Goal: Task Accomplishment & Management: Complete application form

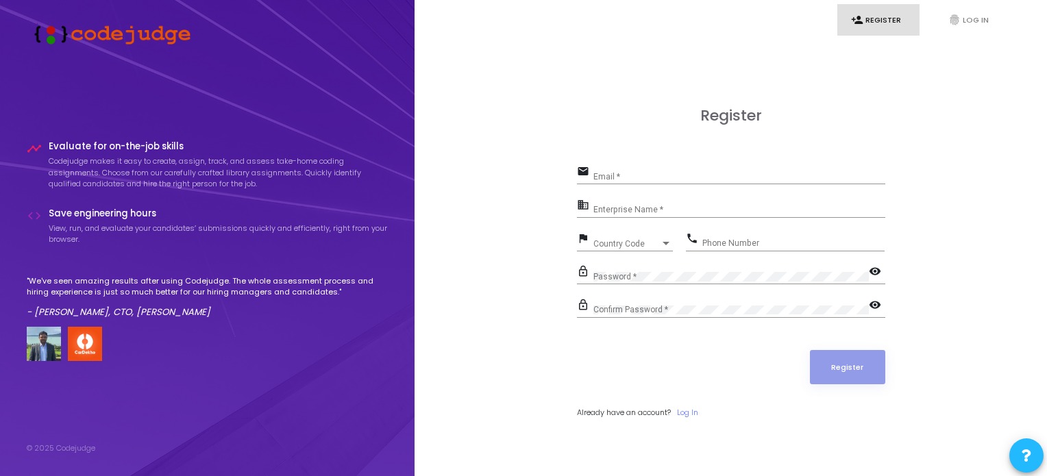
click at [600, 178] on input "Email *" at bounding box center [740, 177] width 292 height 10
type input "[EMAIL_ADDRESS][DOMAIN_NAME]"
click at [651, 208] on input "Enterprise Name *" at bounding box center [740, 211] width 292 height 10
click at [664, 242] on div at bounding box center [666, 243] width 7 height 3
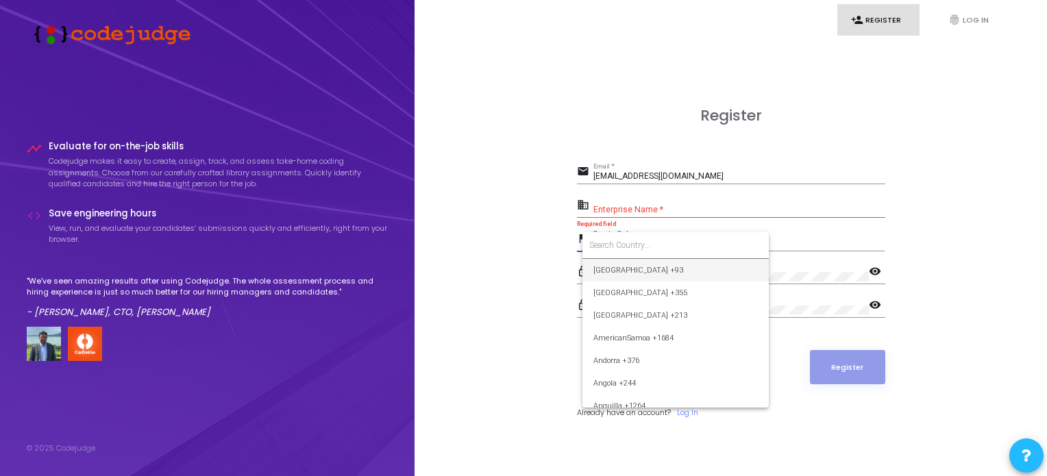
click at [612, 202] on div at bounding box center [523, 238] width 1047 height 476
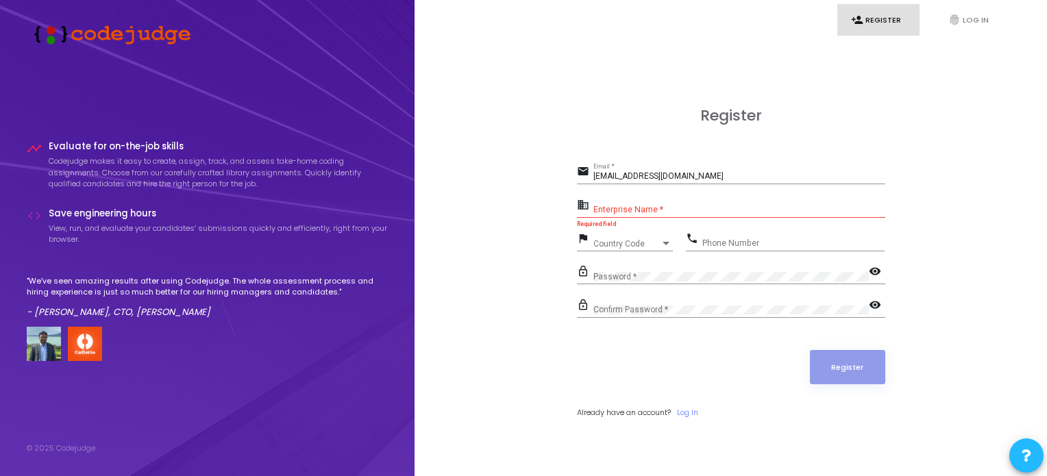
click at [617, 208] on input "Enterprise Name *" at bounding box center [740, 211] width 292 height 10
type input "fresher student"
click at [625, 251] on div "Country Code Country Code" at bounding box center [634, 240] width 80 height 21
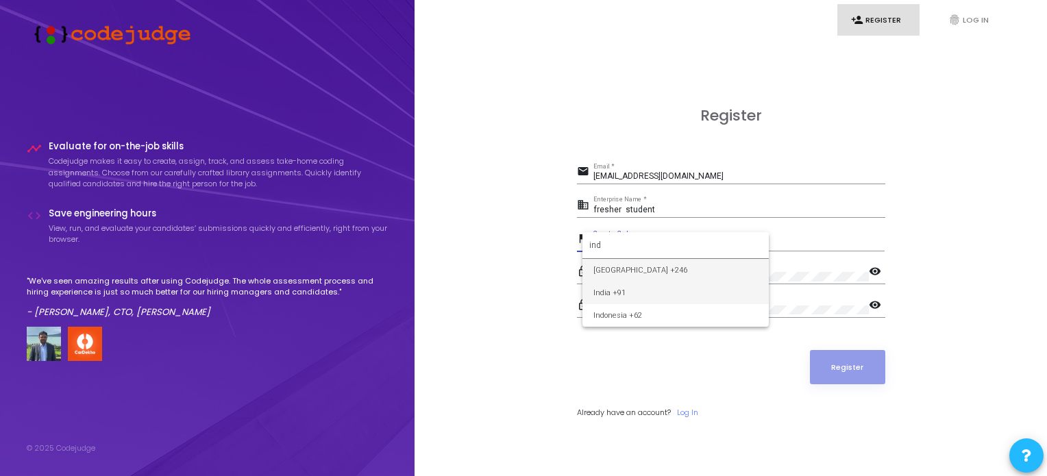
type input "ind"
click at [618, 287] on span "India +91" at bounding box center [676, 293] width 165 height 23
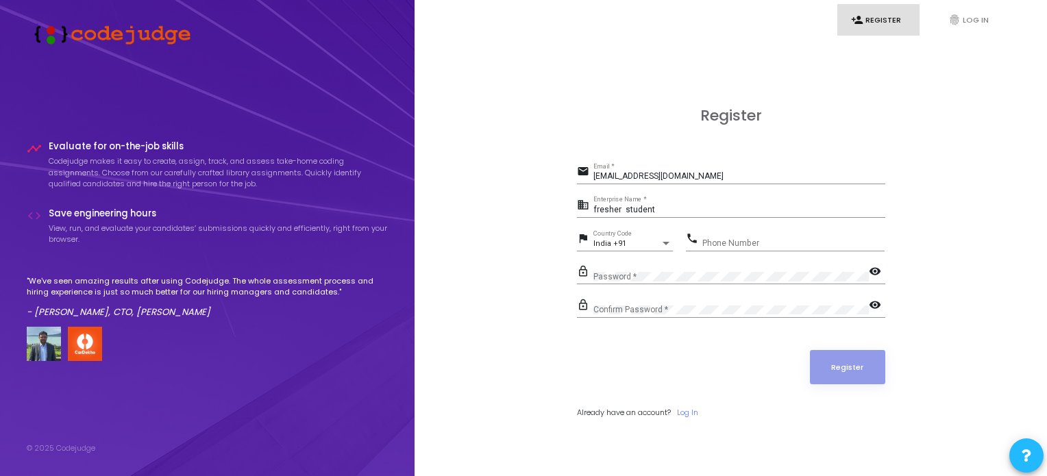
click at [707, 235] on div "Phone Number" at bounding box center [794, 240] width 182 height 21
type input "8630019574"
click at [844, 375] on button "Register" at bounding box center [847, 367] width 75 height 34
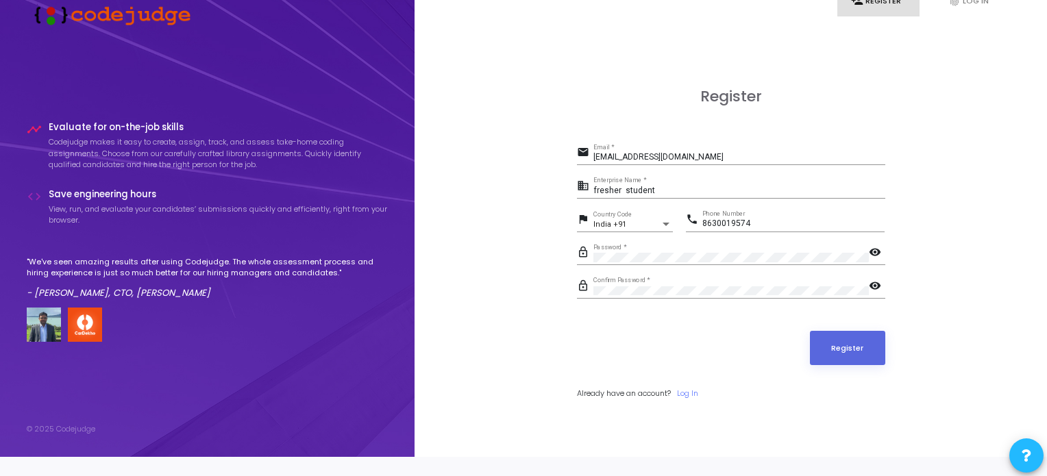
scroll to position [39, 0]
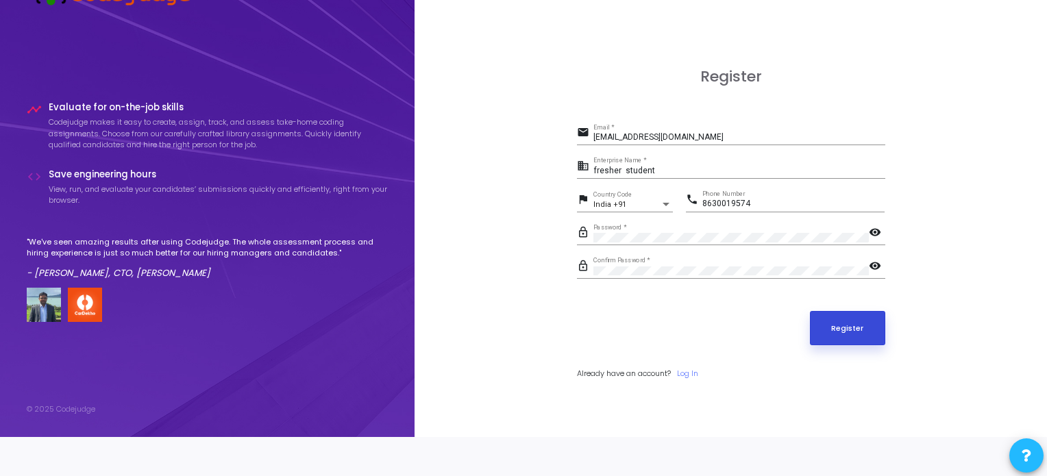
click at [857, 331] on button "Register" at bounding box center [847, 328] width 75 height 34
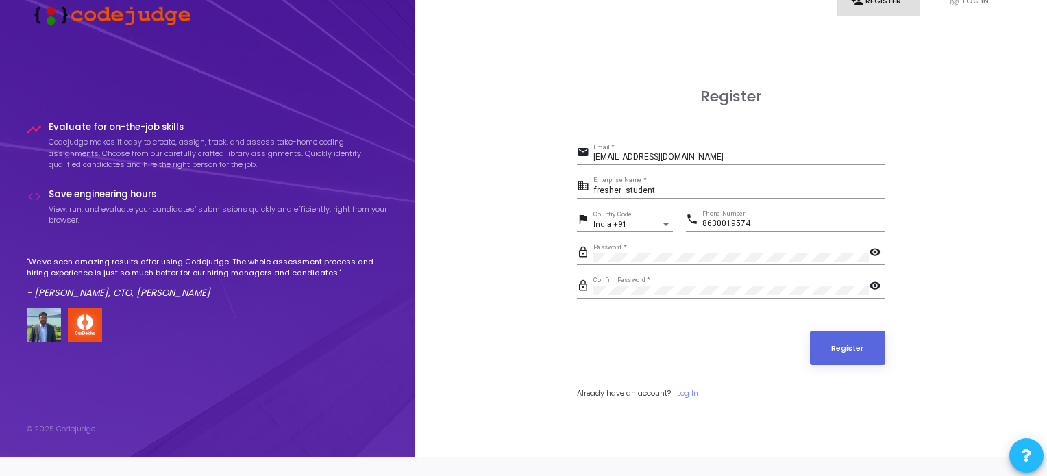
scroll to position [0, 0]
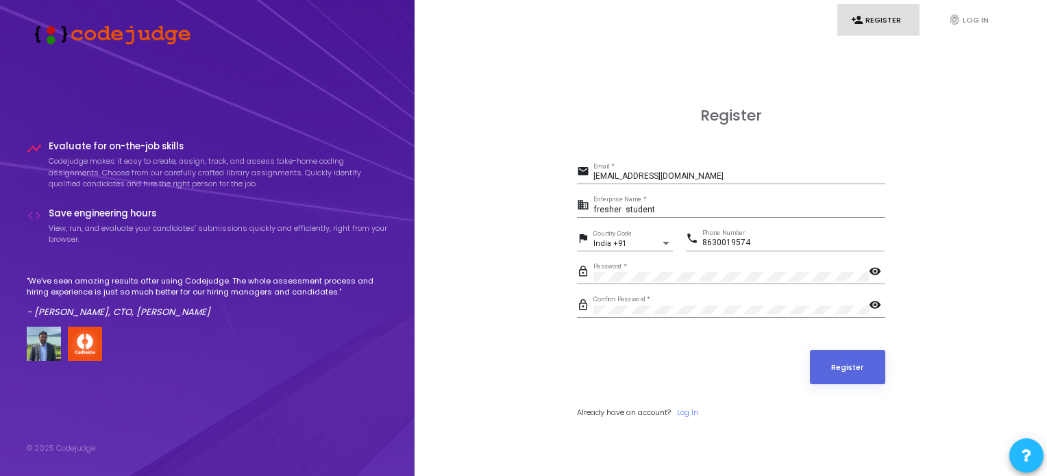
click at [866, 19] on link "person_add Register" at bounding box center [879, 20] width 82 height 32
click at [859, 372] on button "Register" at bounding box center [847, 367] width 75 height 34
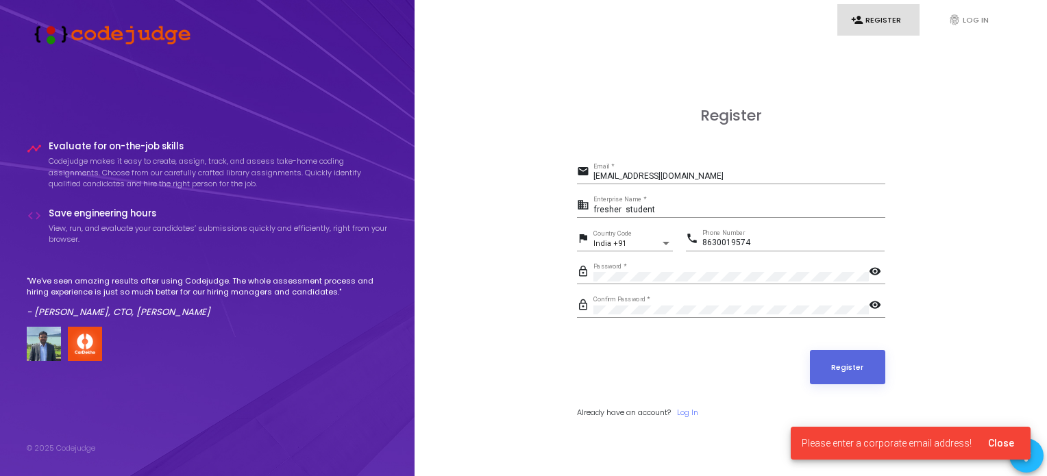
click at [895, 441] on span "Please enter a corporate email address!" at bounding box center [887, 444] width 170 height 14
click at [1004, 441] on span "Close" at bounding box center [1001, 443] width 26 height 11
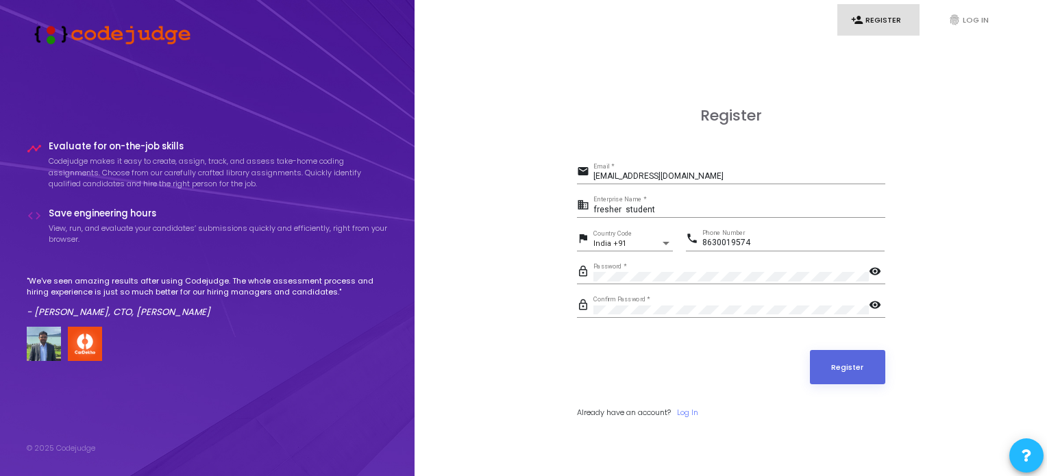
click at [621, 175] on input "[EMAIL_ADDRESS][DOMAIN_NAME]" at bounding box center [740, 177] width 292 height 10
click at [837, 370] on button "Register" at bounding box center [847, 367] width 75 height 34
click at [873, 16] on link "person_add Register" at bounding box center [879, 20] width 82 height 32
click at [962, 21] on link "fingerprint Log In" at bounding box center [976, 20] width 82 height 32
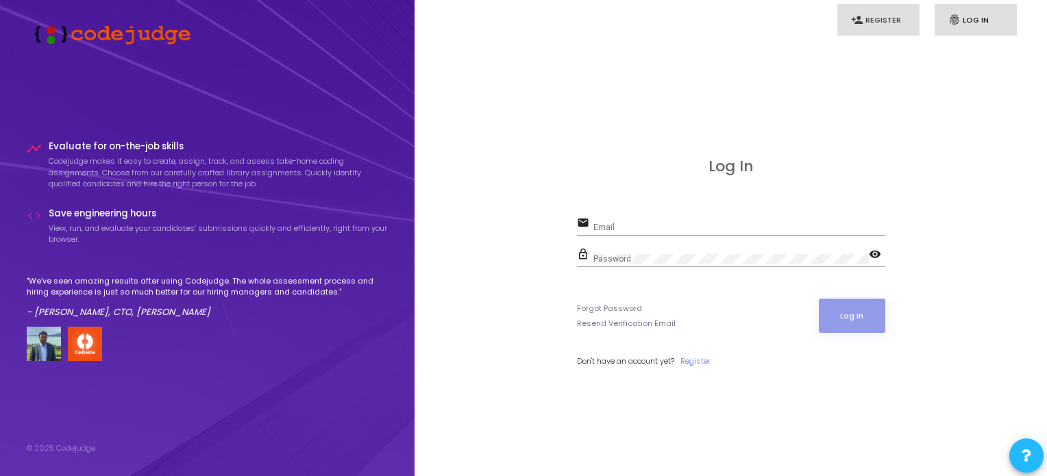
click at [885, 27] on link "person_add Register" at bounding box center [879, 20] width 82 height 32
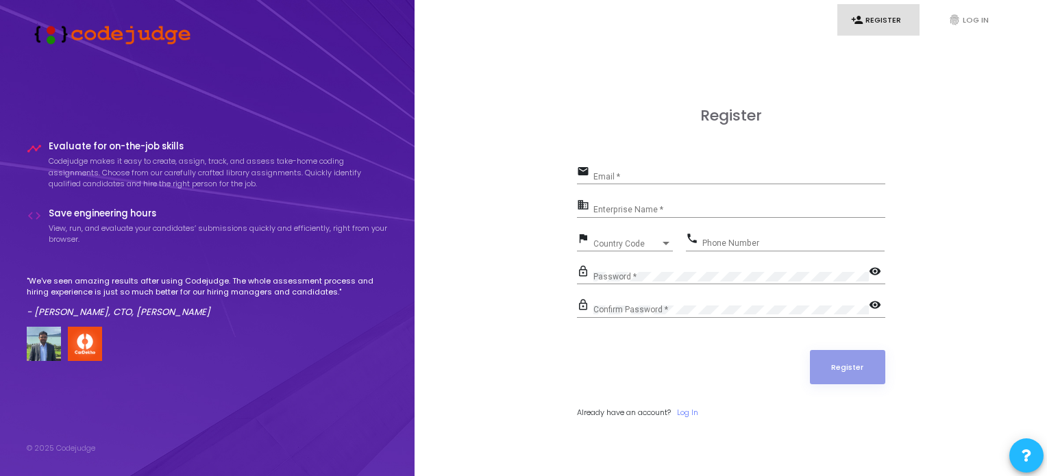
click at [611, 169] on div "Email *" at bounding box center [740, 173] width 292 height 21
type input "[EMAIL_ADDRESS][DOMAIN_NAME]"
click at [633, 208] on input "Enterprise Name *" at bounding box center [740, 211] width 292 height 10
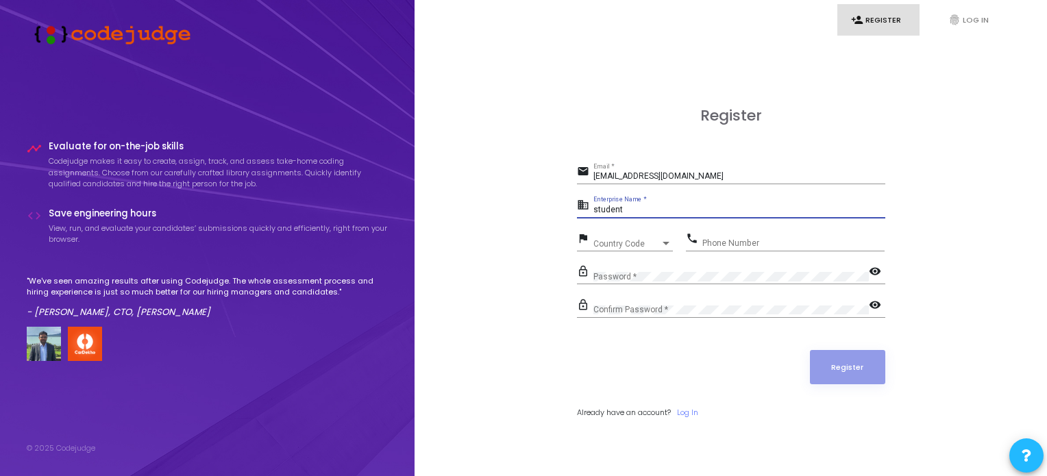
type input "student"
click at [614, 241] on span "Country Code" at bounding box center [618, 243] width 49 height 9
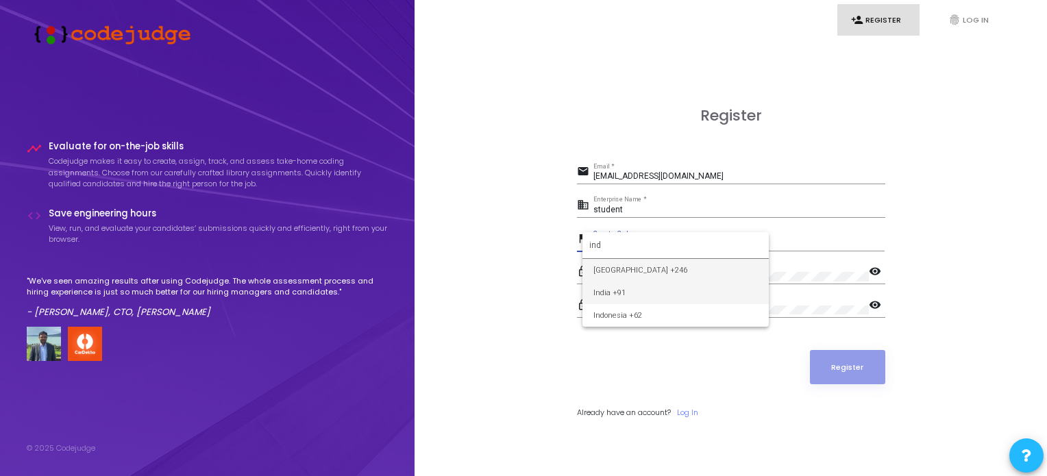
type input "ind"
click at [614, 290] on span "India +91" at bounding box center [676, 293] width 165 height 23
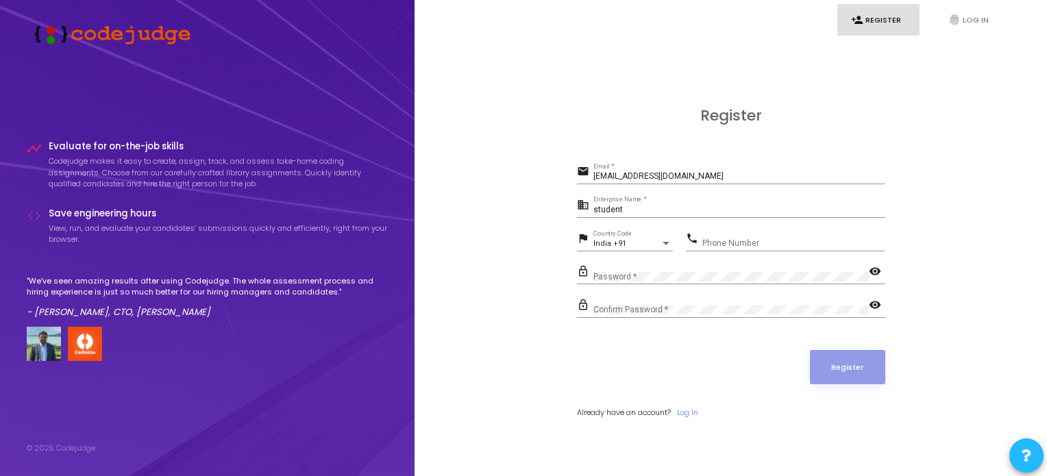
click at [759, 230] on div "Phone Number" at bounding box center [794, 240] width 182 height 21
type input "8630019574"
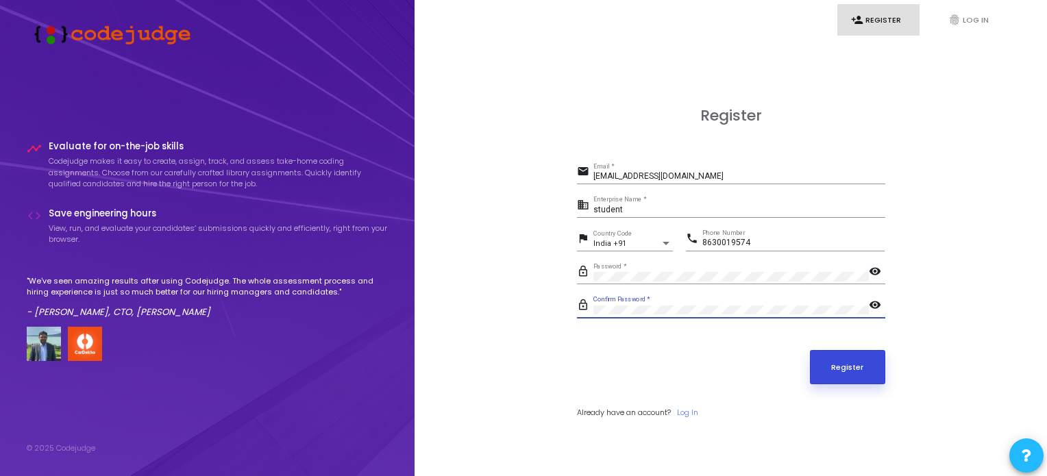
click at [861, 368] on button "Register" at bounding box center [847, 367] width 75 height 34
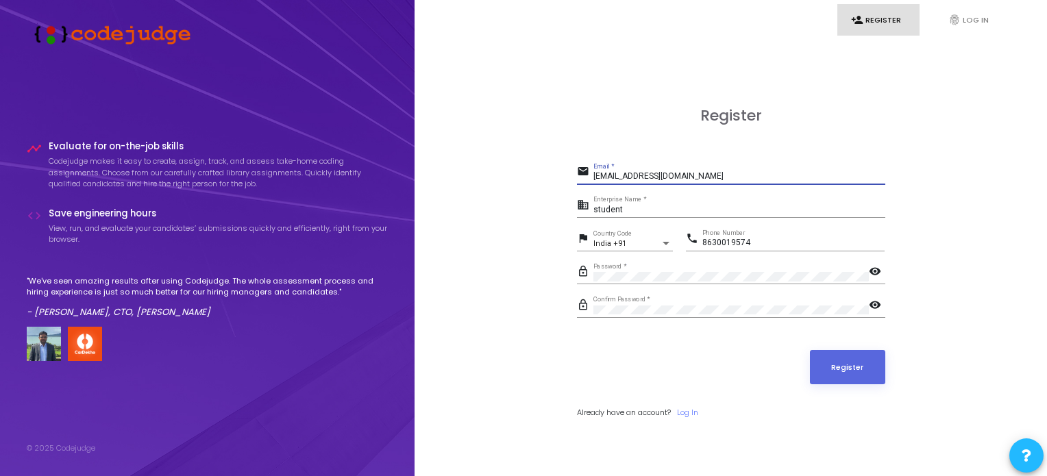
click at [730, 176] on input "[EMAIL_ADDRESS][DOMAIN_NAME]" at bounding box center [740, 177] width 292 height 10
paste input "[EMAIL_ADDRESS][DOMAIN_NAME]"
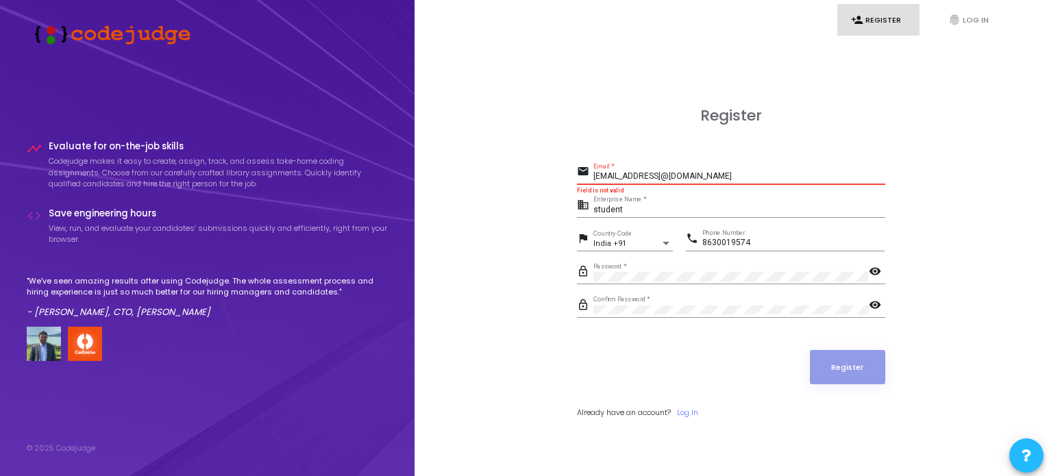
click at [719, 177] on input "[EMAIL_ADDRESS]@[DOMAIN_NAME]" at bounding box center [740, 177] width 292 height 10
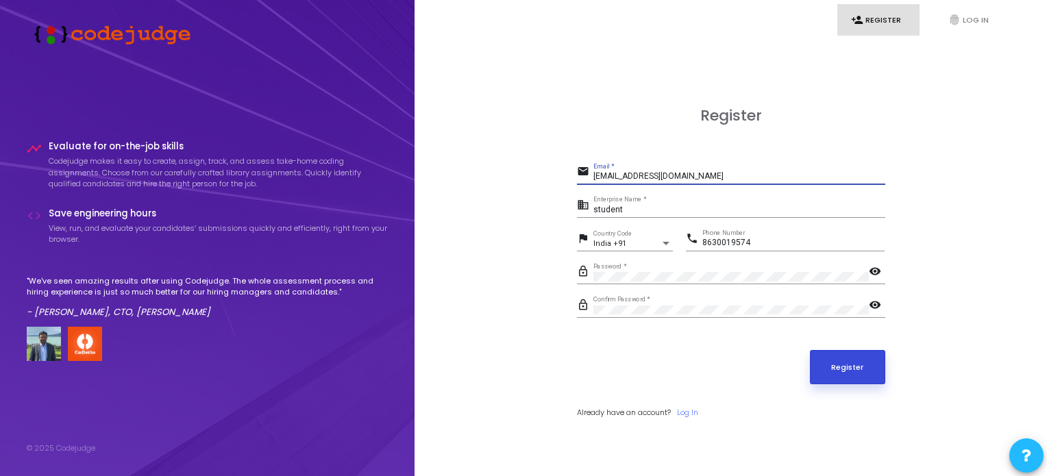
click at [838, 369] on button "Register" at bounding box center [847, 367] width 75 height 34
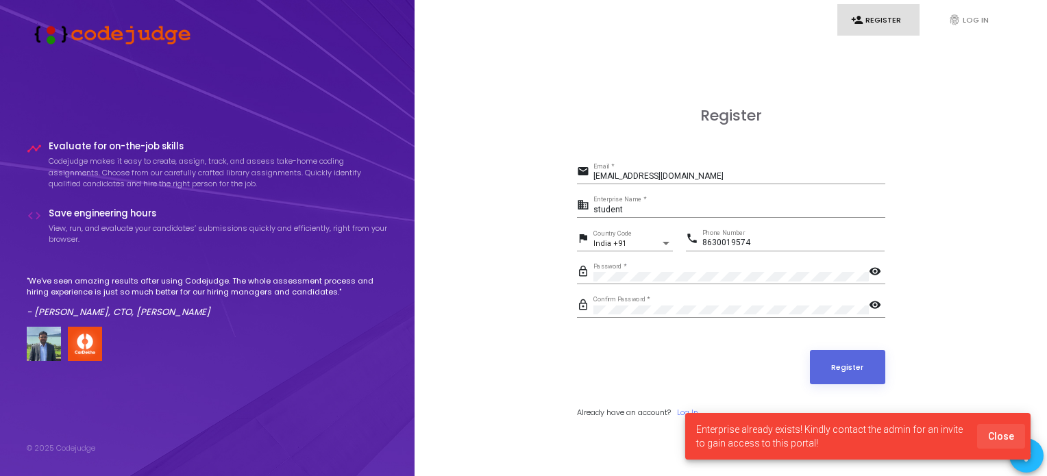
click at [1004, 438] on span "Close" at bounding box center [1001, 436] width 26 height 11
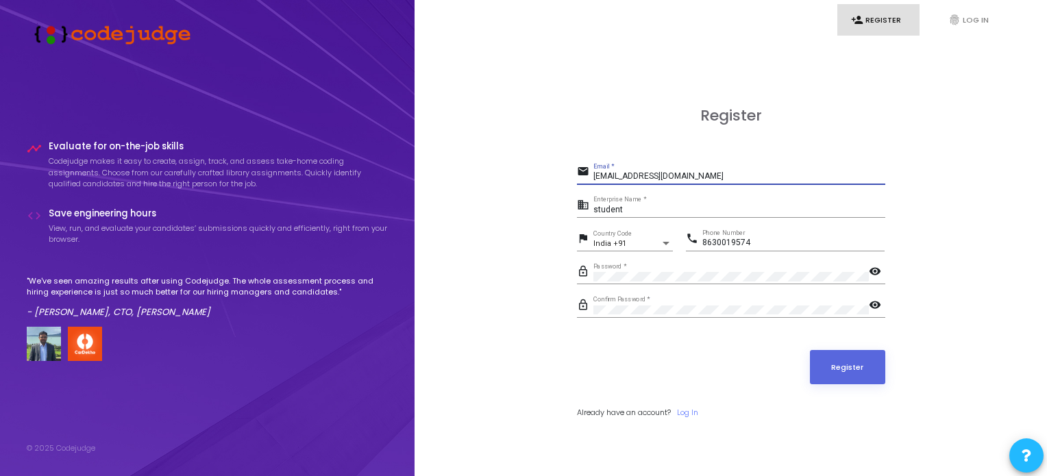
click at [697, 176] on input "[EMAIL_ADDRESS][DOMAIN_NAME]" at bounding box center [740, 177] width 292 height 10
paste input "[PERSON_NAME][EMAIL_ADDRESS][DOMAIN_NAME]"
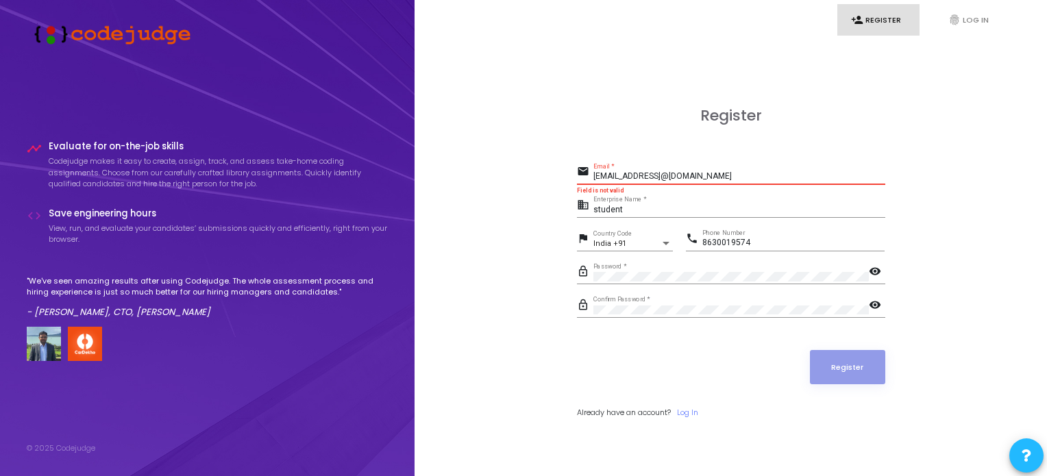
click at [680, 176] on input "[EMAIL_ADDRESS]@[DOMAIN_NAME]" at bounding box center [740, 177] width 292 height 10
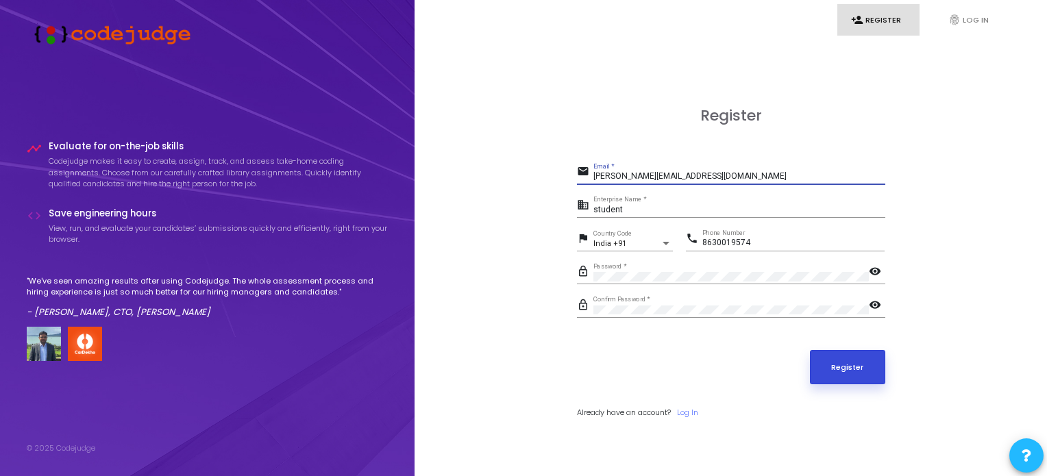
click at [834, 374] on button "Register" at bounding box center [847, 367] width 75 height 34
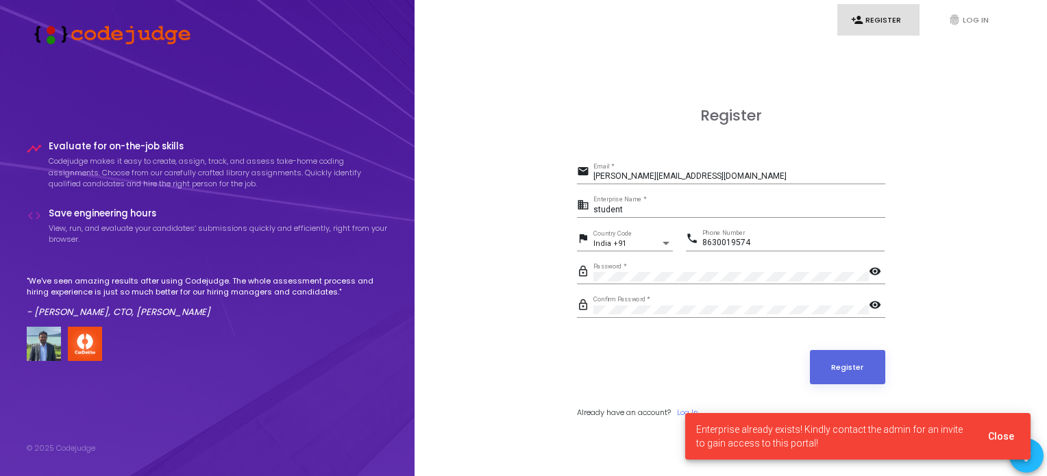
click at [735, 443] on span "Enterprise already exists! Kindly contact the admin for an invite to gain acces…" at bounding box center [834, 436] width 276 height 27
click at [717, 178] on input "[PERSON_NAME][EMAIL_ADDRESS][DOMAIN_NAME]" at bounding box center [740, 177] width 292 height 10
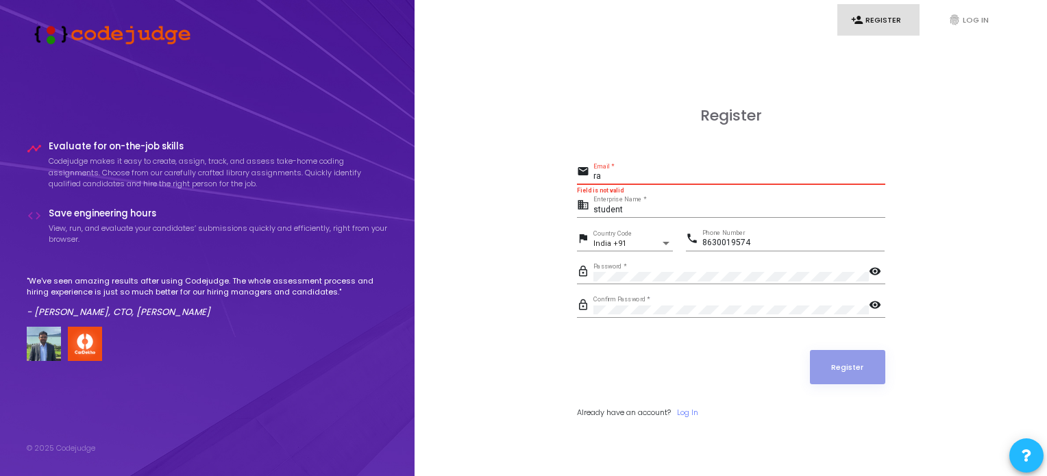
type input "r"
paste input "[EMAIL_ADDRESS][DOMAIN_NAME]"
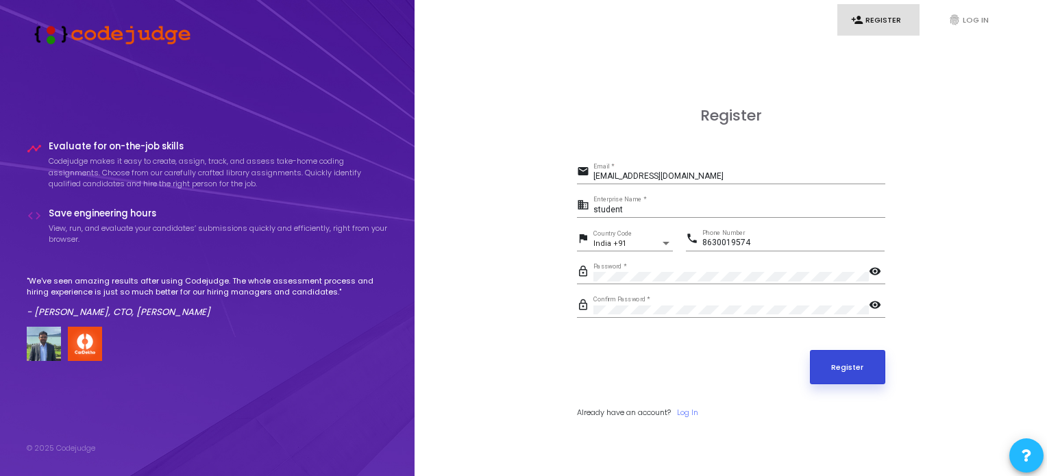
click at [849, 369] on button "Register" at bounding box center [847, 367] width 75 height 34
click at [672, 173] on input "[EMAIL_ADDRESS][DOMAIN_NAME]" at bounding box center [740, 177] width 292 height 10
type input "[EMAIL_ADDRESS][DOMAIN_NAME]"
click at [860, 368] on button "Register" at bounding box center [847, 367] width 75 height 34
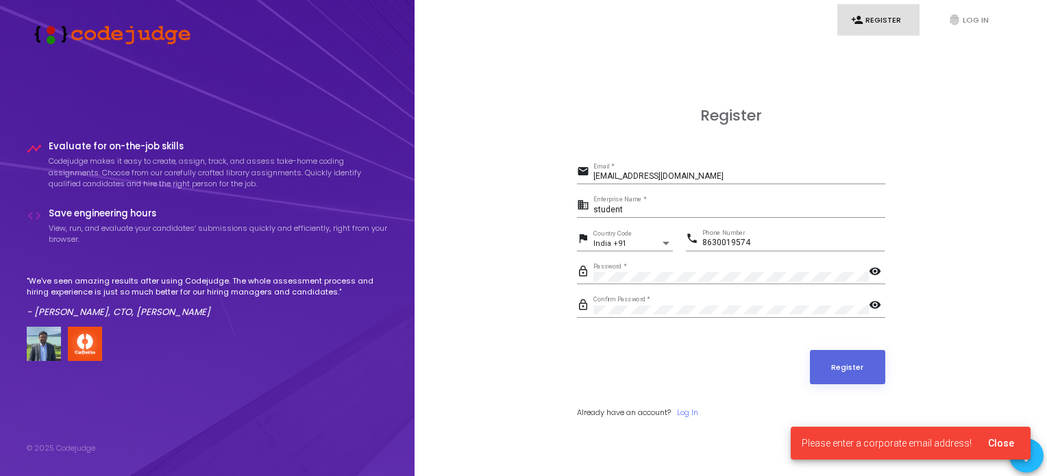
click at [1006, 446] on span "Close" at bounding box center [1001, 443] width 26 height 11
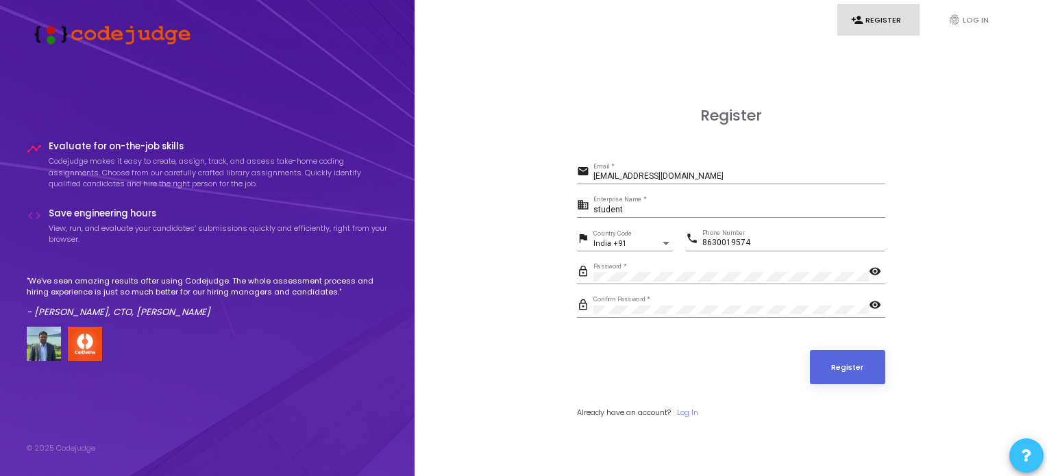
click at [1028, 454] on icon at bounding box center [1027, 456] width 10 height 10
click at [1025, 374] on icon at bounding box center [1027, 372] width 10 height 10
click at [971, 24] on link "fingerprint Log In" at bounding box center [976, 20] width 82 height 32
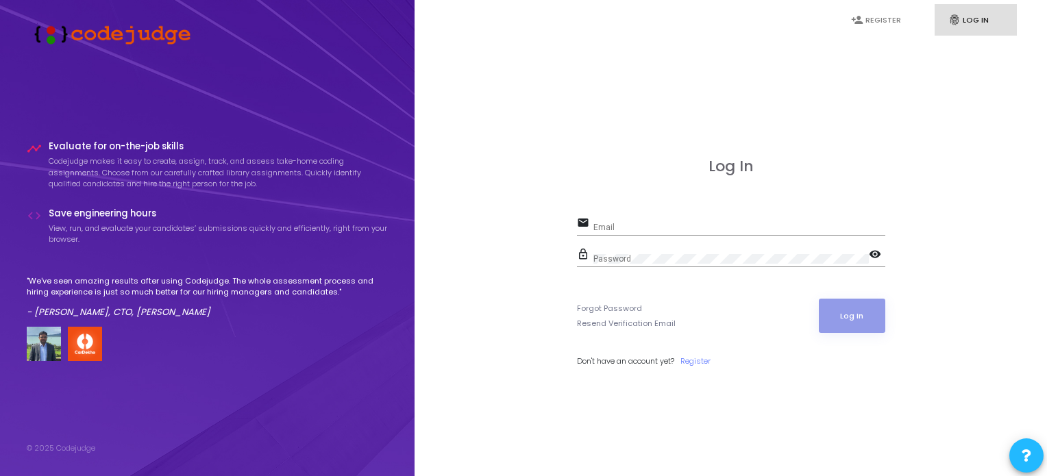
click at [1031, 459] on icon at bounding box center [1027, 456] width 10 height 10
click at [1028, 367] on icon at bounding box center [1027, 372] width 10 height 10
